Goal: Task Accomplishment & Management: Manage account settings

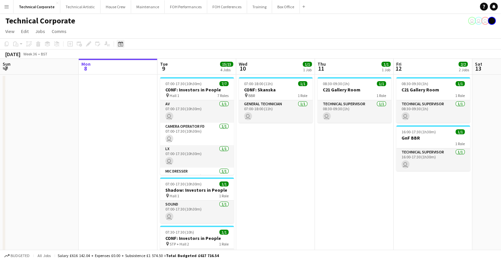
click at [118, 43] on icon at bounding box center [120, 43] width 5 height 5
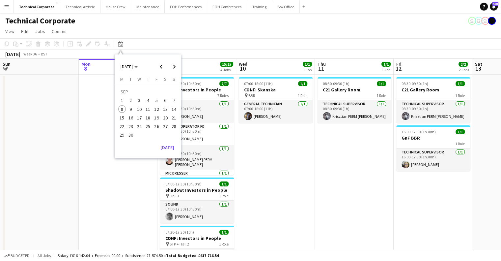
click at [142, 128] on button "24" at bounding box center [139, 126] width 9 height 9
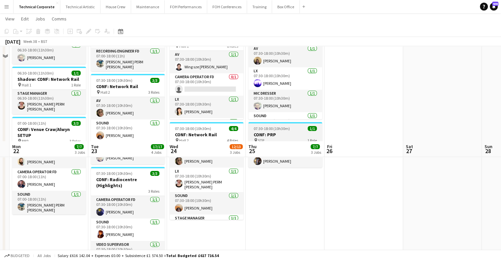
scroll to position [66, 0]
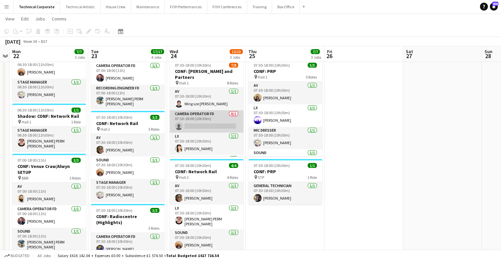
click at [216, 115] on app-card-role "Camera Operator FD 0/1 07:30-18:00 (10h30m) single-neutral-actions" at bounding box center [207, 121] width 74 height 22
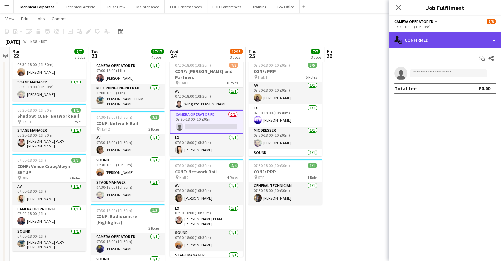
click at [435, 38] on div "single-neutral-actions-check-2 Confirmed" at bounding box center [445, 40] width 112 height 16
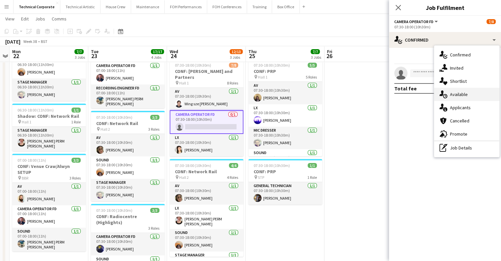
click at [470, 98] on div "single-neutral-actions-upload Available" at bounding box center [466, 94] width 65 height 13
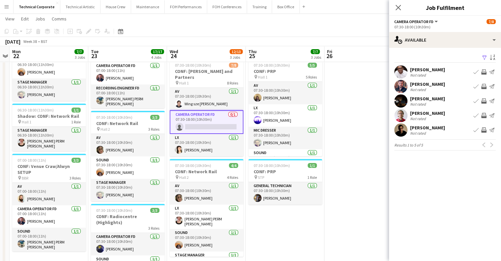
click at [486, 99] on app-icon "Invite crew" at bounding box center [483, 100] width 5 height 5
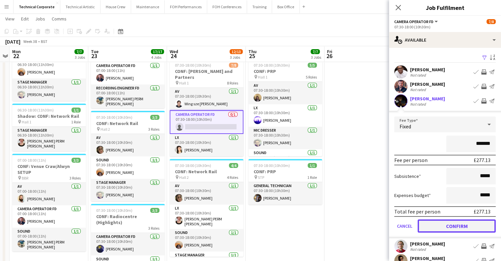
click at [464, 223] on button "Confirm" at bounding box center [457, 225] width 78 height 13
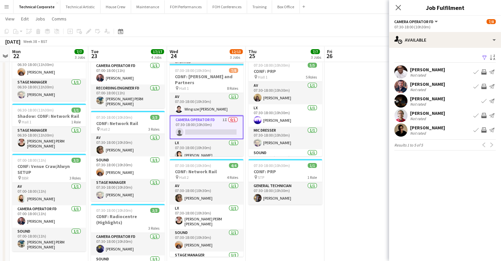
click at [373, 187] on app-date-cell at bounding box center [364, 211] width 79 height 406
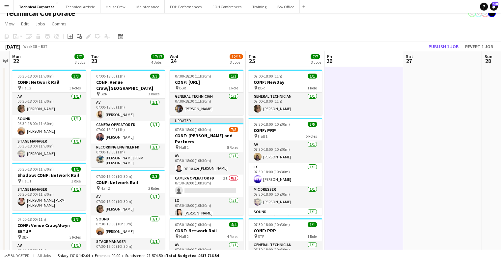
scroll to position [0, 0]
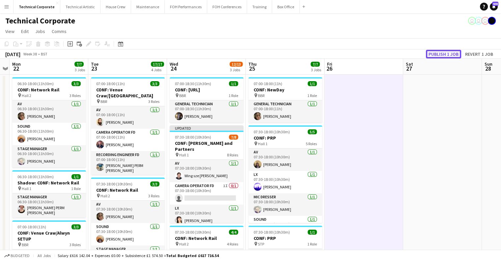
click at [443, 51] on button "Publish 1 job" at bounding box center [443, 54] width 35 height 9
